Goal: Transaction & Acquisition: Subscribe to service/newsletter

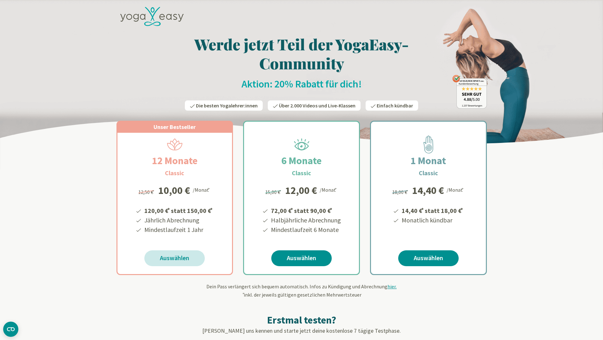
click at [174, 256] on link "Auswählen" at bounding box center [174, 258] width 60 height 16
